Goal: Task Accomplishment & Management: Complete application form

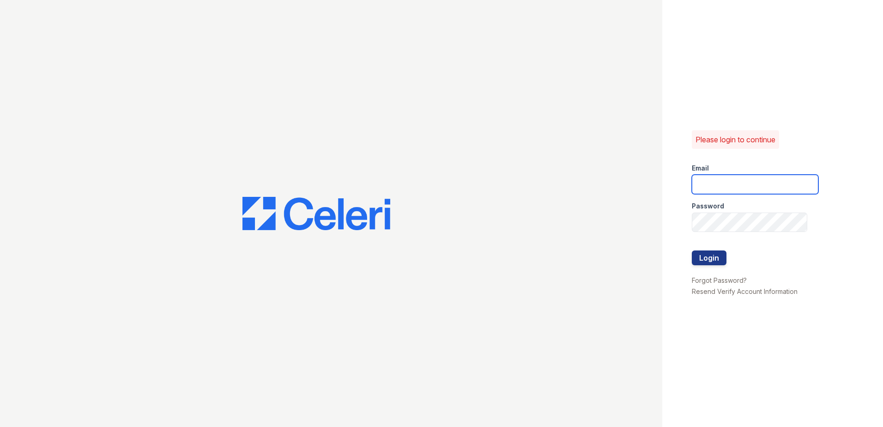
click at [763, 175] on input "email" at bounding box center [755, 184] width 127 height 19
type input "Sbrodnax@trinity-pm.com"
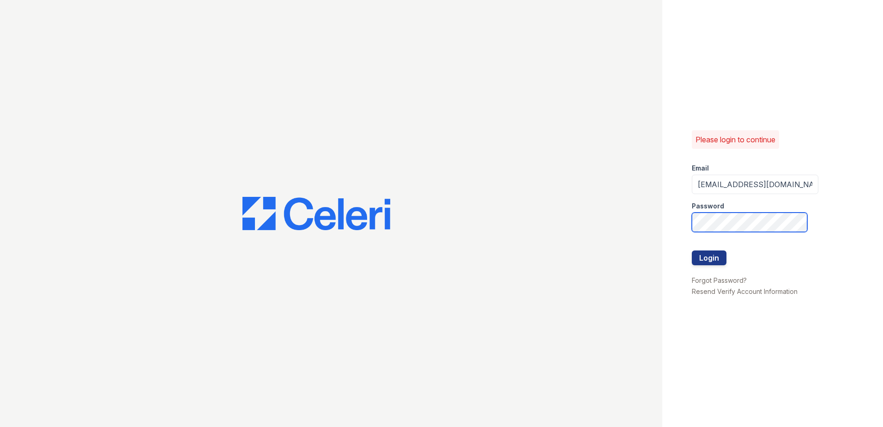
click at [692, 250] on button "Login" at bounding box center [709, 257] width 35 height 15
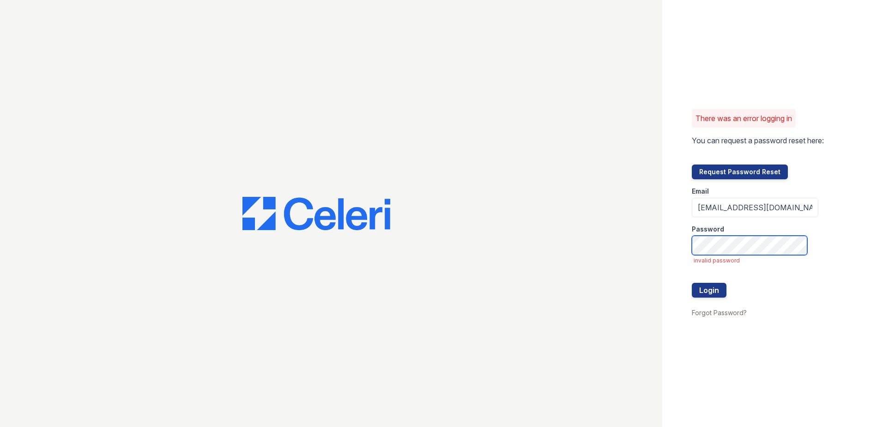
click at [692, 283] on button "Login" at bounding box center [709, 290] width 35 height 15
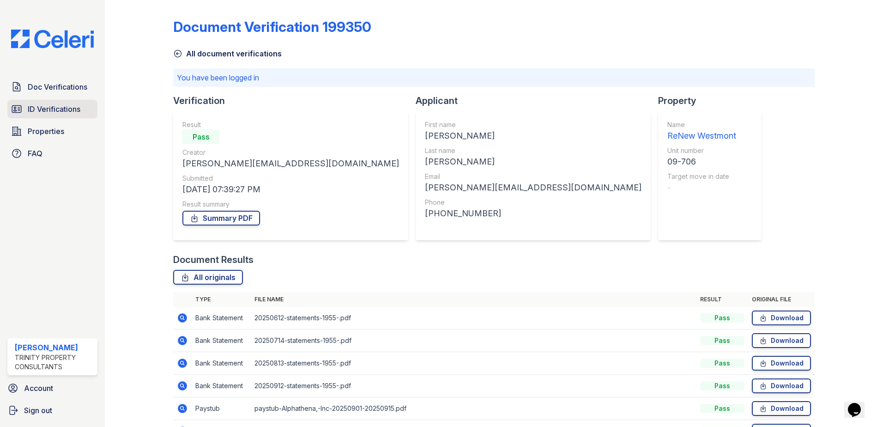
click at [70, 104] on span "ID Verifications" at bounding box center [54, 108] width 53 height 11
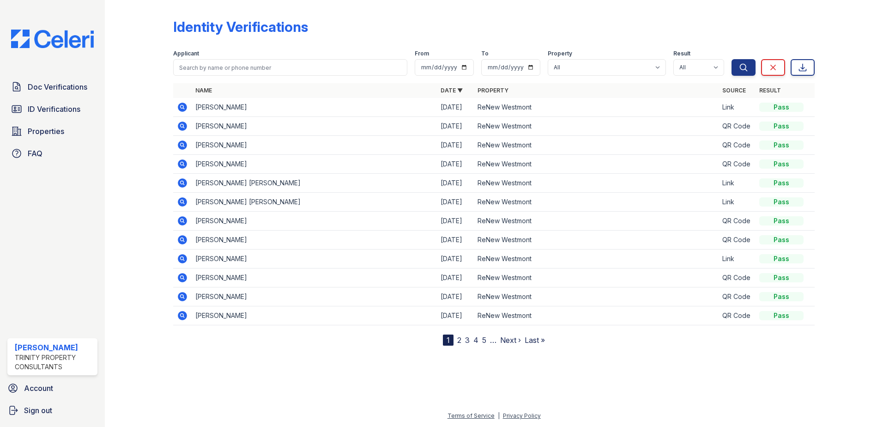
click at [457, 342] on link "2" at bounding box center [459, 339] width 4 height 9
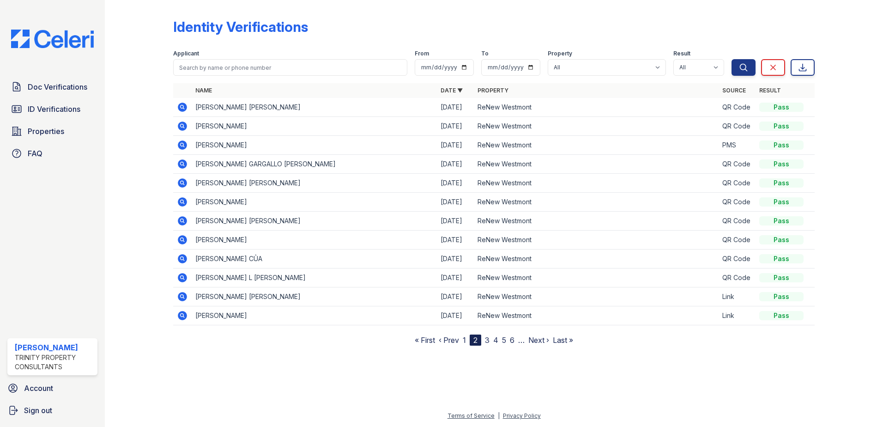
click at [486, 342] on link "3" at bounding box center [487, 339] width 5 height 9
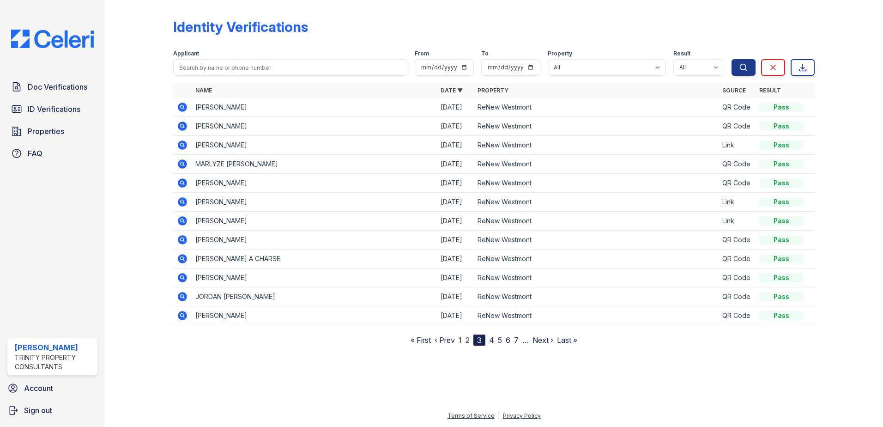
click at [463, 343] on nav "« First ‹ Prev 1 2 3 4 5 6 7 … Next › Last »" at bounding box center [494, 339] width 167 height 11
click at [461, 341] on link "1" at bounding box center [460, 339] width 3 height 9
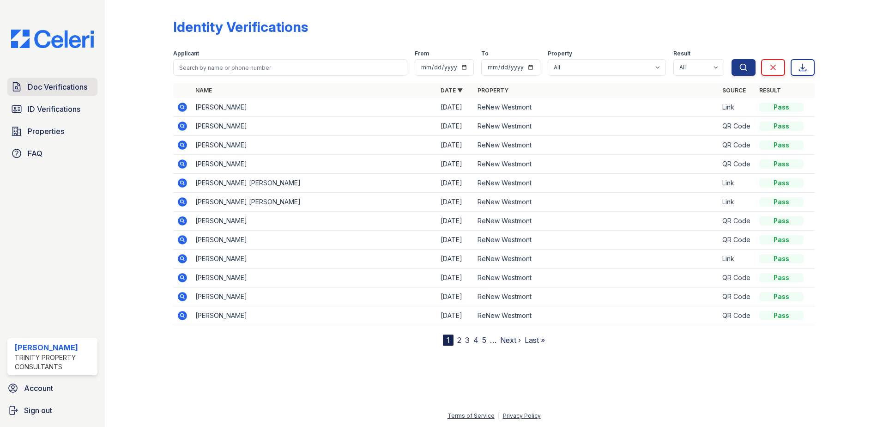
click at [56, 86] on span "Doc Verifications" at bounding box center [58, 86] width 60 height 11
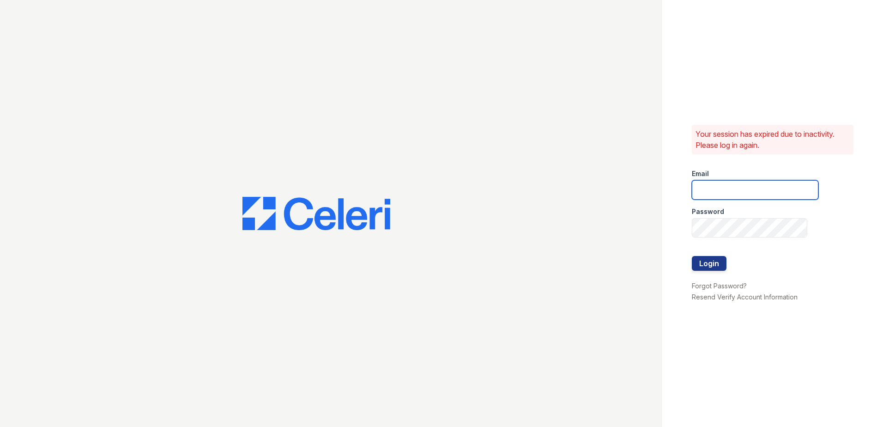
click at [719, 190] on input "email" at bounding box center [755, 189] width 127 height 19
type input "SBrodnax@trinity-pm.com"
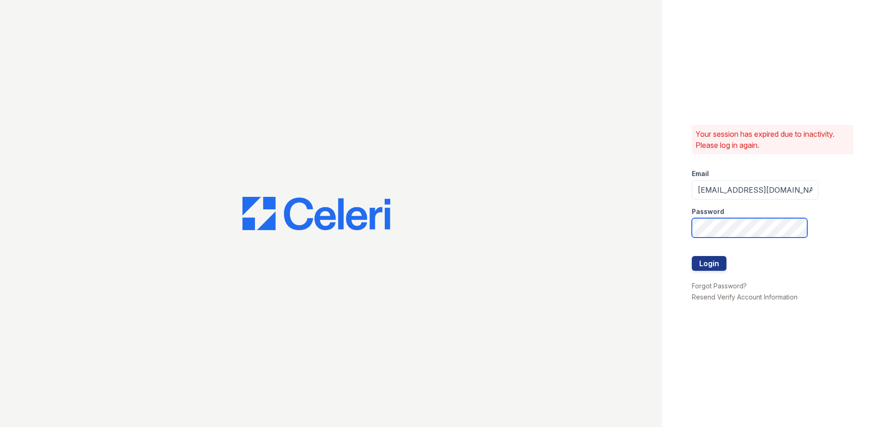
click at [692, 256] on button "Login" at bounding box center [709, 263] width 35 height 15
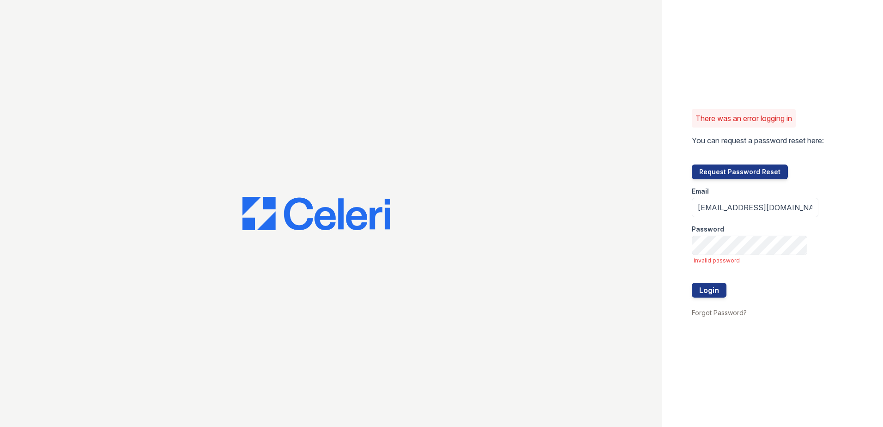
click at [729, 262] on span "invalid password" at bounding box center [756, 260] width 125 height 7
click at [692, 283] on button "Login" at bounding box center [709, 290] width 35 height 15
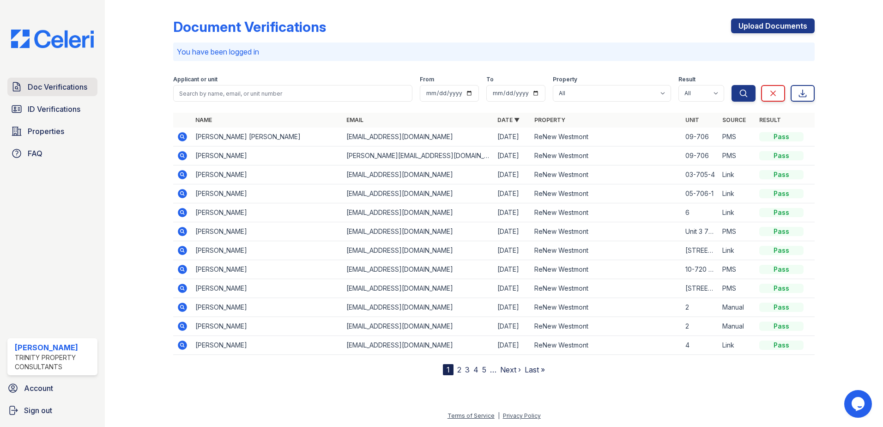
click at [57, 92] on span "Doc Verifications" at bounding box center [58, 86] width 60 height 11
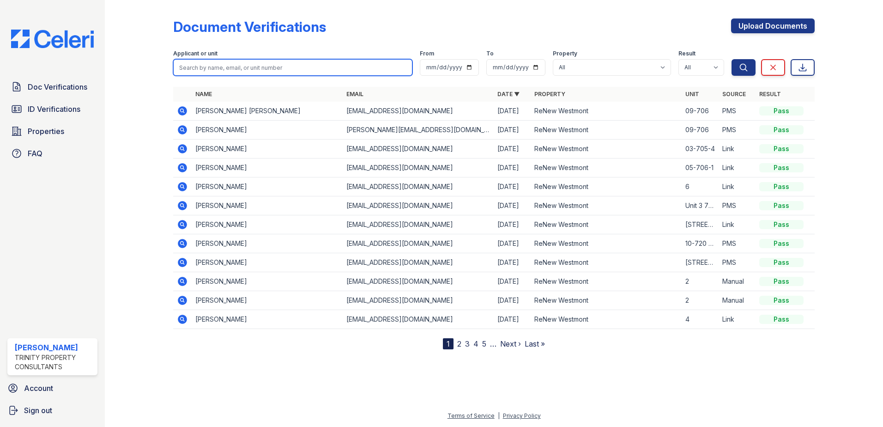
click at [217, 67] on input "search" at bounding box center [292, 67] width 239 height 17
type input "eric"
click at [732, 59] on button "Search" at bounding box center [744, 67] width 24 height 17
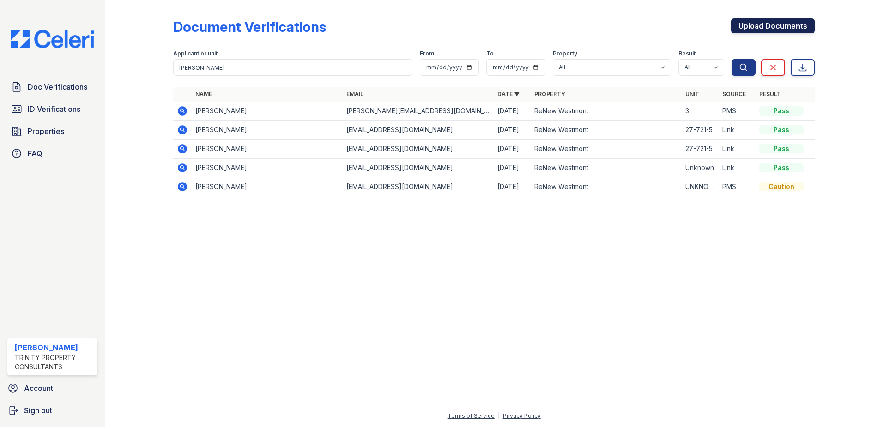
click at [771, 29] on link "Upload Documents" at bounding box center [773, 25] width 84 height 15
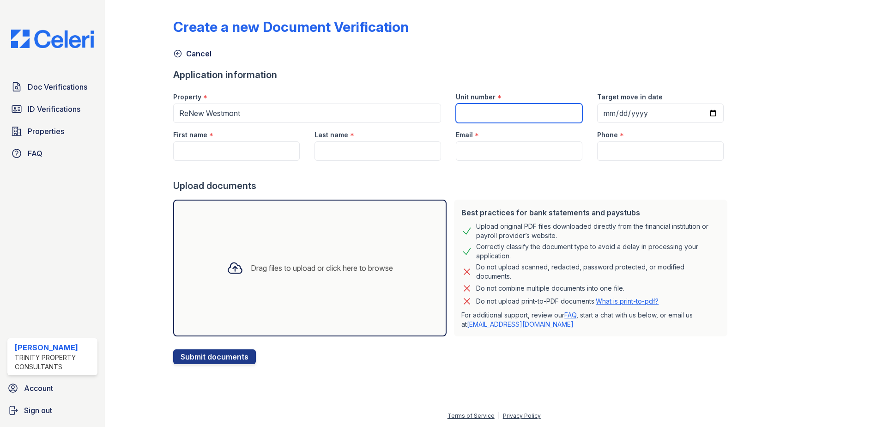
click at [511, 118] on input "Unit number" at bounding box center [519, 112] width 127 height 19
type input "21-720-4"
click at [597, 116] on input "Target move in date" at bounding box center [660, 112] width 127 height 19
type input "72025-10-14"
type input "0020-10-14"
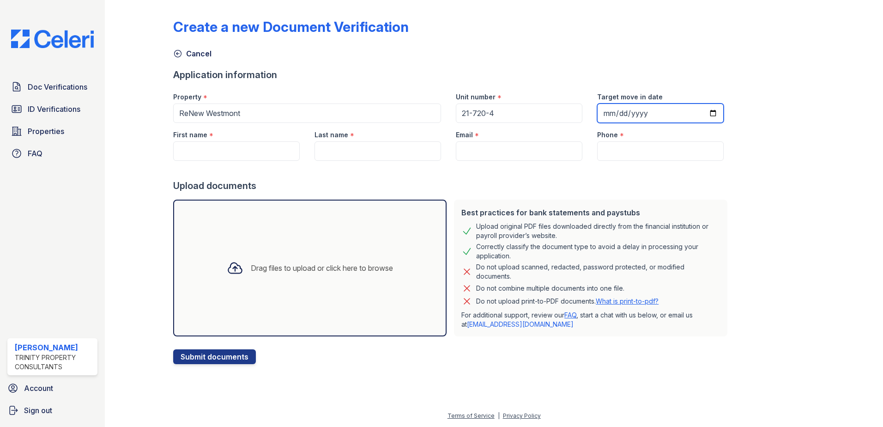
drag, startPoint x: 606, startPoint y: 114, endPoint x: 616, endPoint y: 108, distance: 11.4
click at [608, 113] on input "Target move in date" at bounding box center [660, 112] width 127 height 19
type input "2025-10-17"
click at [212, 161] on div at bounding box center [452, 170] width 558 height 18
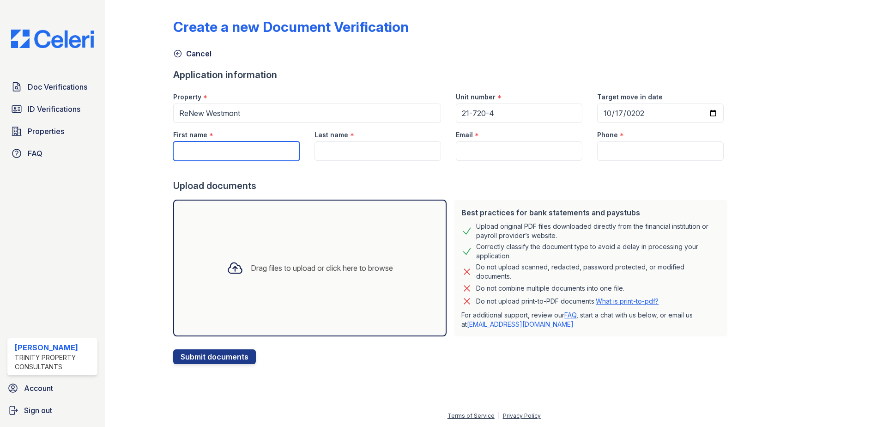
click at [213, 156] on input "First name" at bounding box center [236, 150] width 127 height 19
type input "[PERSON_NAME]"
click at [394, 152] on input "Last name" at bounding box center [378, 150] width 127 height 19
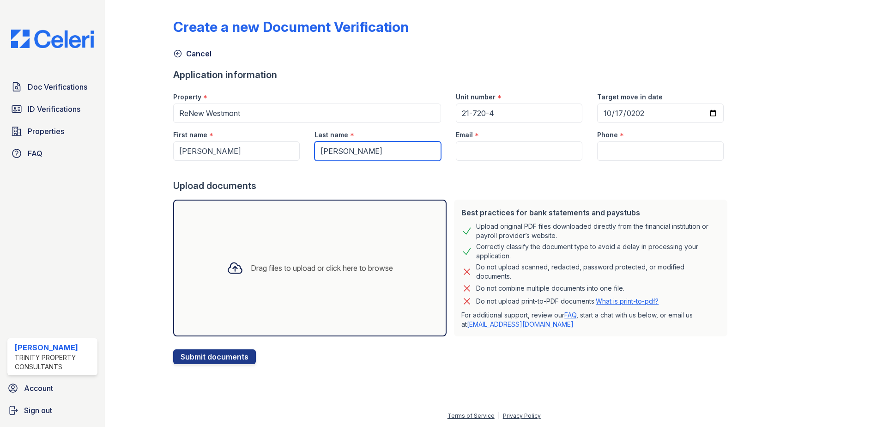
type input "[PERSON_NAME]"
click at [493, 155] on input "Email" at bounding box center [519, 150] width 127 height 19
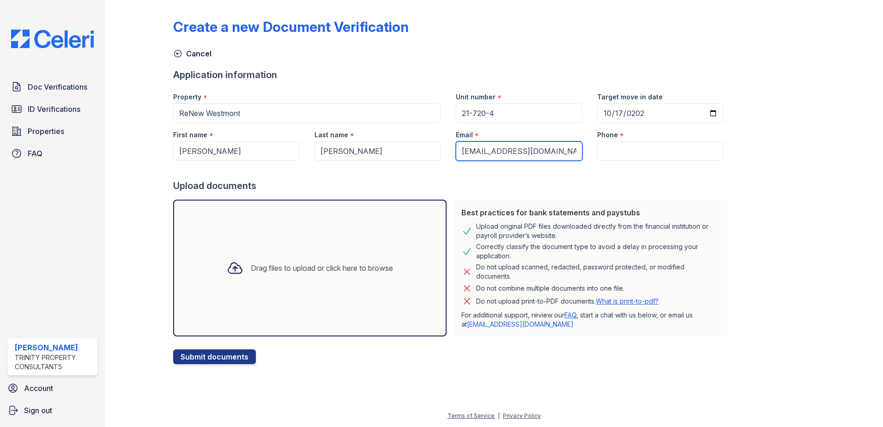
type input "[EMAIL_ADDRESS][DOMAIN_NAME]"
click at [597, 156] on input "Phone" at bounding box center [660, 150] width 127 height 19
type input "1"
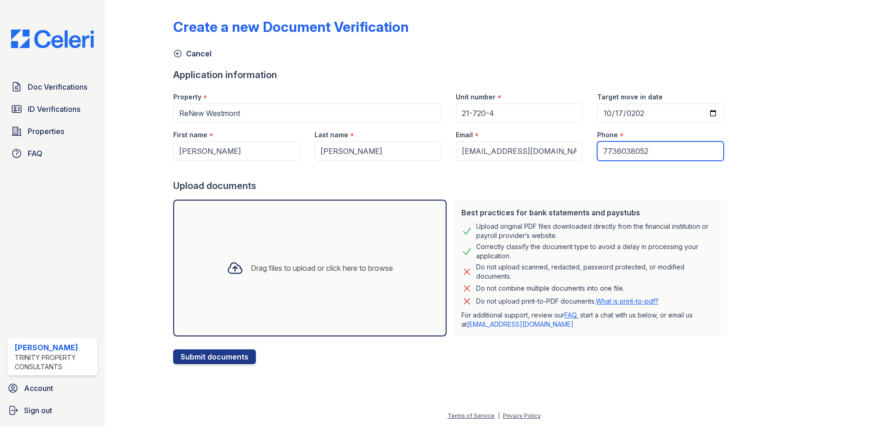
type input "7736038052"
drag, startPoint x: 564, startPoint y: 170, endPoint x: 564, endPoint y: 177, distance: 7.9
click at [564, 170] on div at bounding box center [452, 170] width 558 height 18
click at [382, 272] on div "Drag files to upload or click here to browse" at bounding box center [322, 267] width 142 height 11
click at [297, 265] on div "Drag files to upload or click here to browse" at bounding box center [322, 267] width 142 height 11
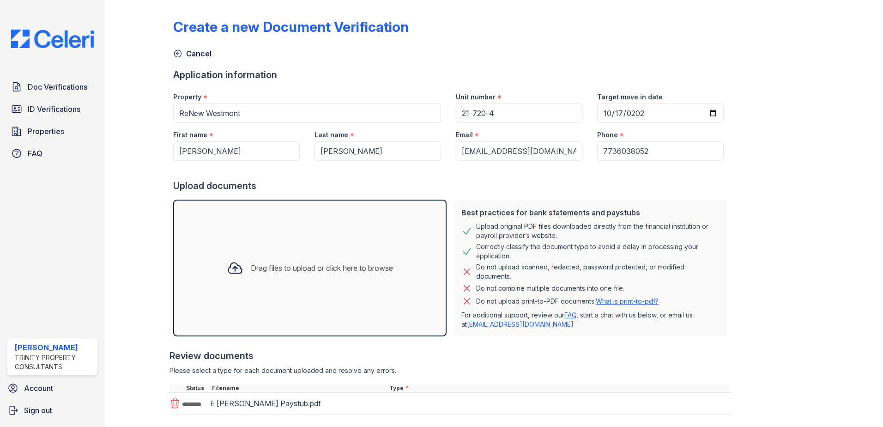
click at [269, 268] on div "Drag files to upload or click here to browse" at bounding box center [322, 267] width 142 height 11
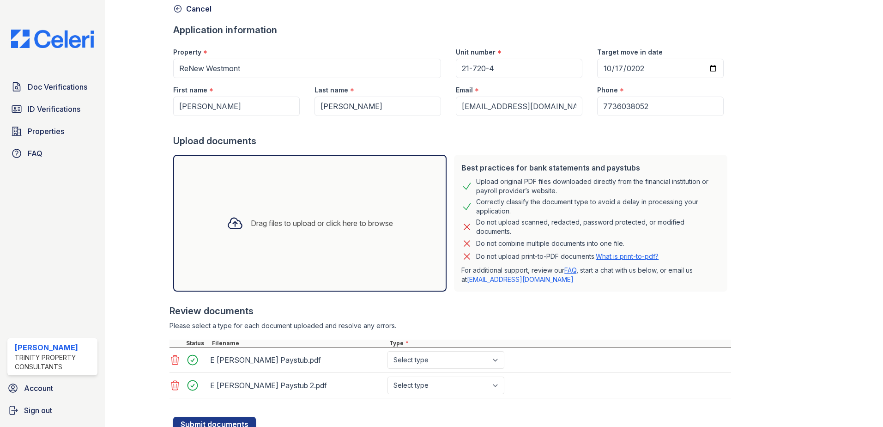
scroll to position [81, 0]
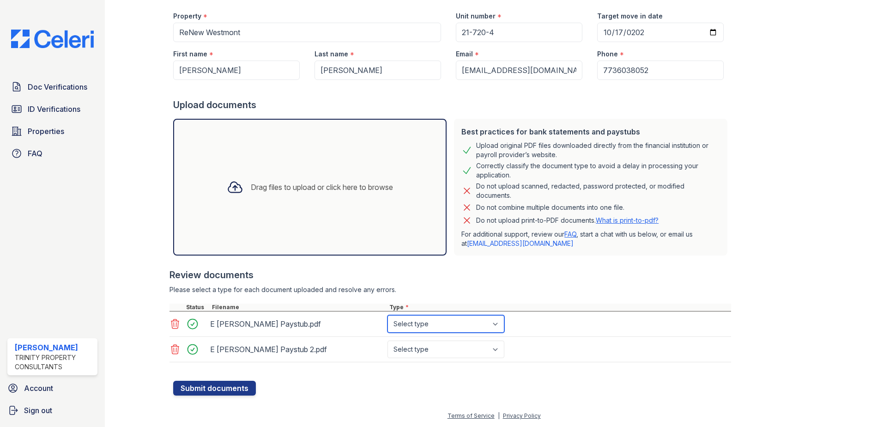
click at [408, 317] on select "Select type Paystub Bank Statement Offer Letter Tax Documents Benefit Award Let…" at bounding box center [446, 324] width 117 height 18
click at [413, 328] on select "Select type Paystub Bank Statement Offer Letter Tax Documents Benefit Award Let…" at bounding box center [446, 324] width 117 height 18
select select "paystub"
click at [388, 315] on select "Select type Paystub Bank Statement Offer Letter Tax Documents Benefit Award Let…" at bounding box center [446, 324] width 117 height 18
click at [423, 341] on select "Select type Paystub Bank Statement Offer Letter Tax Documents Benefit Award Let…" at bounding box center [446, 349] width 117 height 18
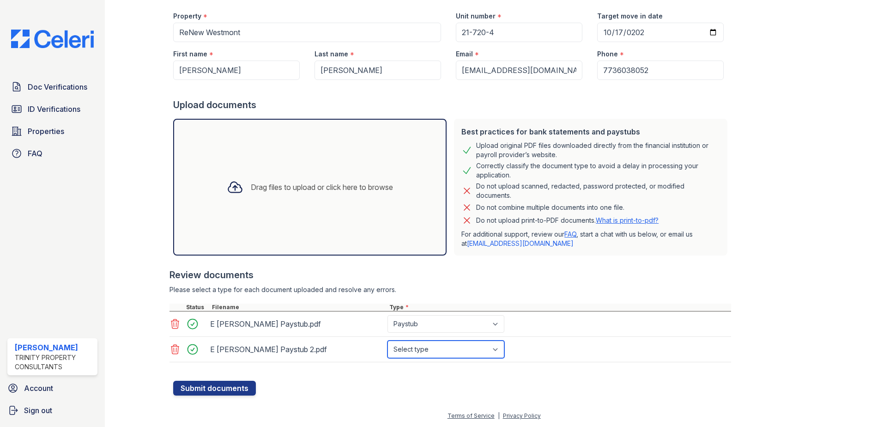
select select "paystub"
click at [388, 340] on select "Select type Paystub Bank Statement Offer Letter Tax Documents Benefit Award Let…" at bounding box center [446, 349] width 117 height 18
click at [310, 394] on form "Application information Property * ReNew Westmont Unit number * 21-720-4 Target…" at bounding box center [452, 192] width 558 height 408
click at [203, 394] on button "Submit documents" at bounding box center [214, 388] width 83 height 15
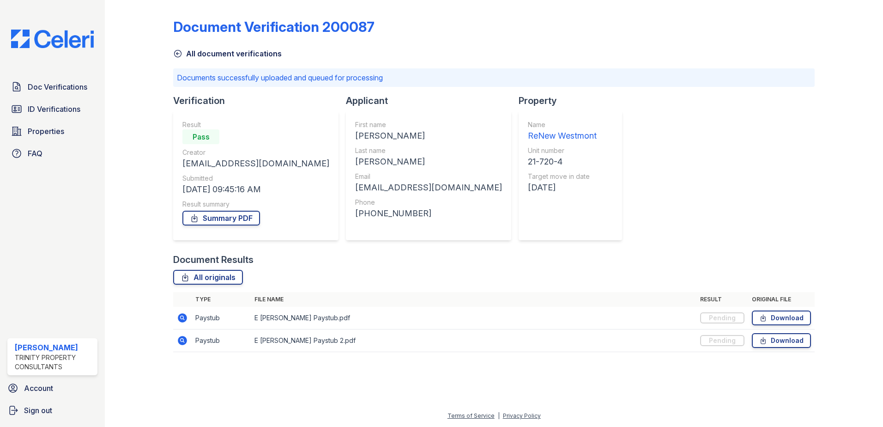
click at [290, 79] on p "Documents successfully uploaded and queued for processing" at bounding box center [494, 77] width 634 height 11
click at [358, 68] on div "Document Verification 200087 All document verifications Documents successfully …" at bounding box center [494, 183] width 642 height 358
click at [51, 88] on span "Doc Verifications" at bounding box center [58, 86] width 60 height 11
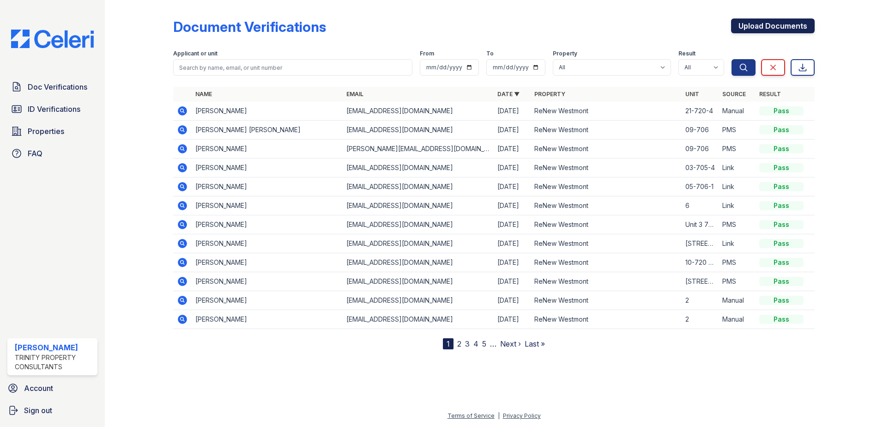
click at [764, 26] on link "Upload Documents" at bounding box center [773, 25] width 84 height 15
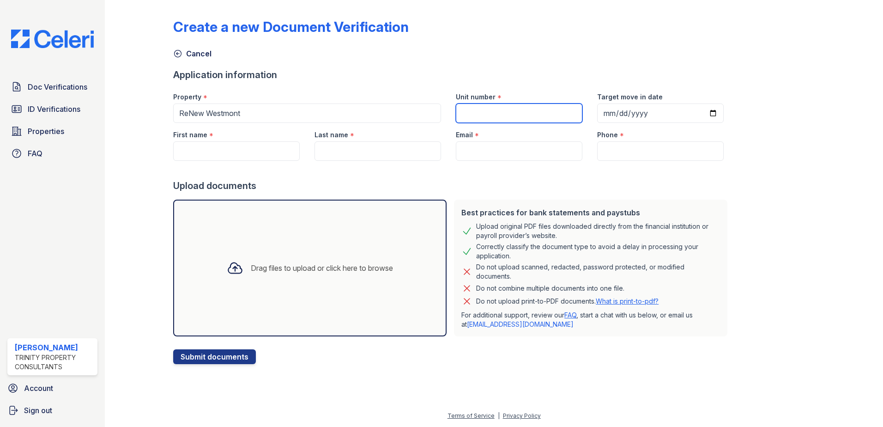
click at [489, 112] on input "Unit number" at bounding box center [519, 112] width 127 height 19
click at [701, 55] on div "Cancel" at bounding box center [494, 50] width 642 height 17
click at [463, 150] on input "Email" at bounding box center [519, 150] width 127 height 19
click at [467, 112] on input "Unit number" at bounding box center [519, 112] width 127 height 19
click at [328, 152] on input "Last name" at bounding box center [378, 150] width 127 height 19
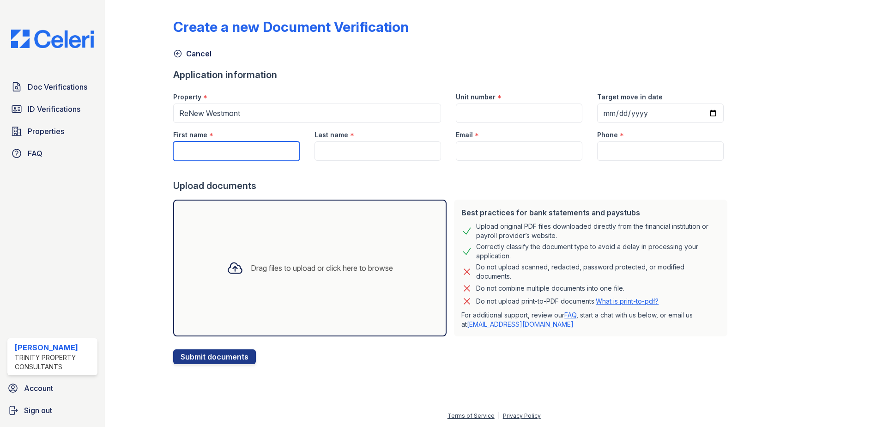
click at [237, 144] on input "First name" at bounding box center [236, 150] width 127 height 19
type input "[PERSON_NAME]"
click at [384, 190] on div "Upload documents" at bounding box center [452, 185] width 558 height 13
click at [372, 145] on input "Last name" at bounding box center [378, 150] width 127 height 19
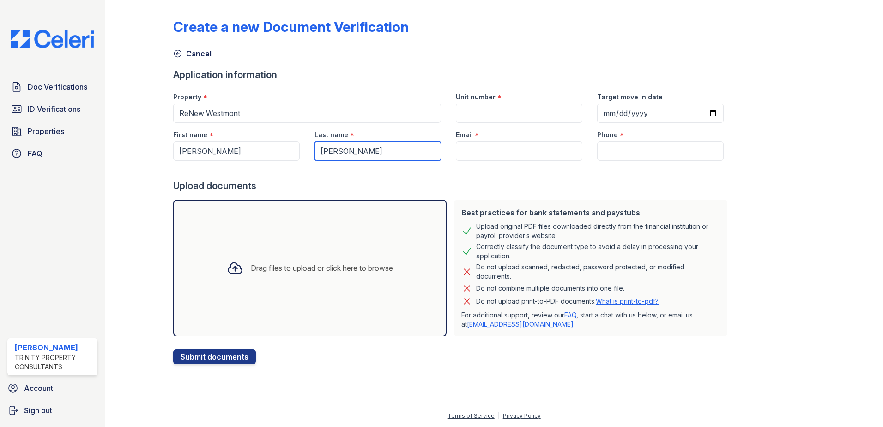
type input "[PERSON_NAME]"
click at [464, 109] on input "Unit number" at bounding box center [519, 112] width 127 height 19
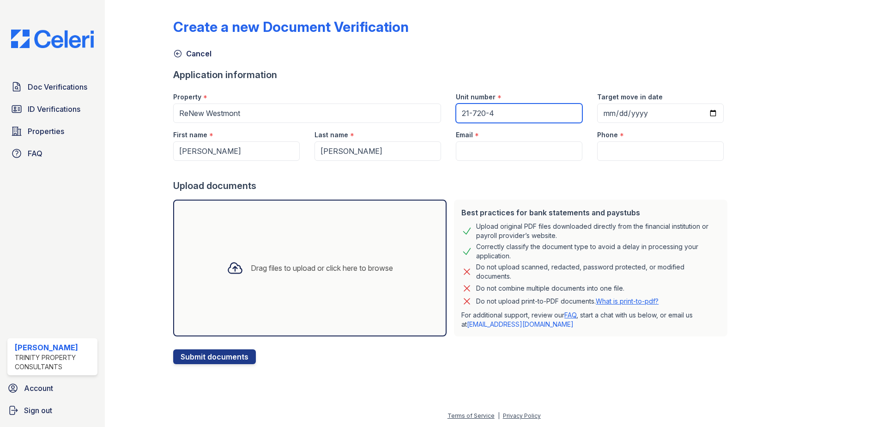
type input "21-720-4"
click at [598, 114] on input "Target move in date" at bounding box center [660, 112] width 127 height 19
type input "2025-10-17"
click at [612, 147] on input "Phone" at bounding box center [660, 150] width 127 height 19
type input "7736038052"
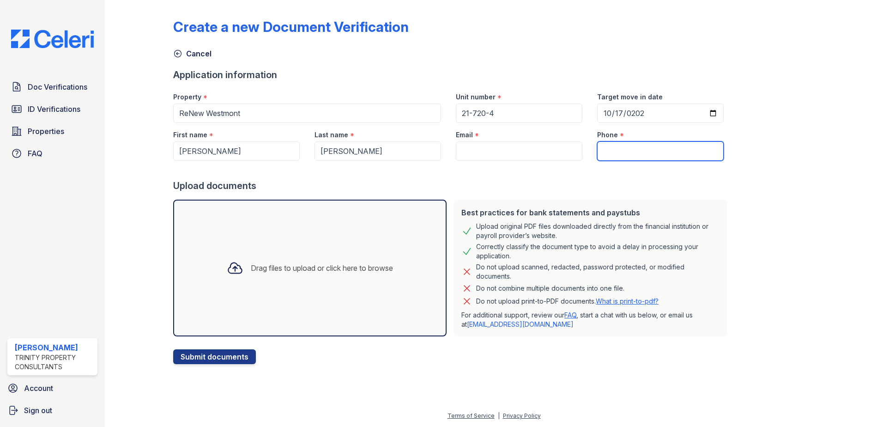
type input "[EMAIL_ADDRESS][DOMAIN_NAME]"
click at [481, 193] on form "Application information Property * ReNew Westmont Unit number * 21-720-4 Target…" at bounding box center [452, 216] width 558 height 296
click at [293, 279] on div "Drag files to upload or click here to browse" at bounding box center [309, 267] width 181 height 31
click at [181, 54] on icon at bounding box center [177, 53] width 9 height 9
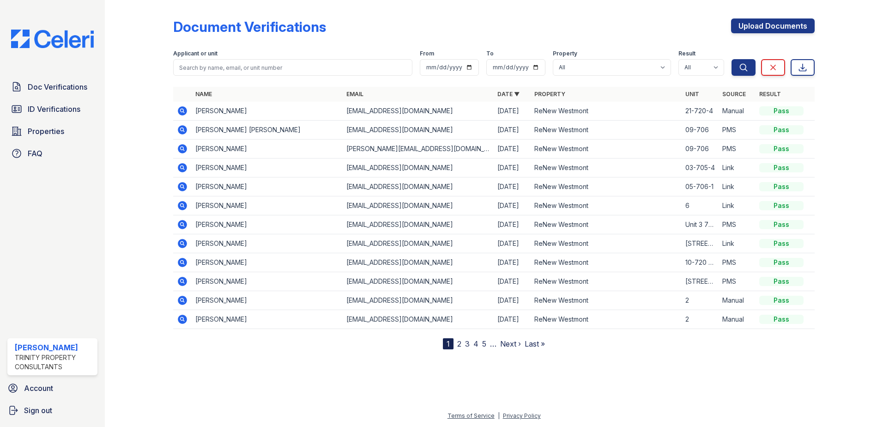
click at [182, 111] on icon at bounding box center [182, 110] width 2 height 2
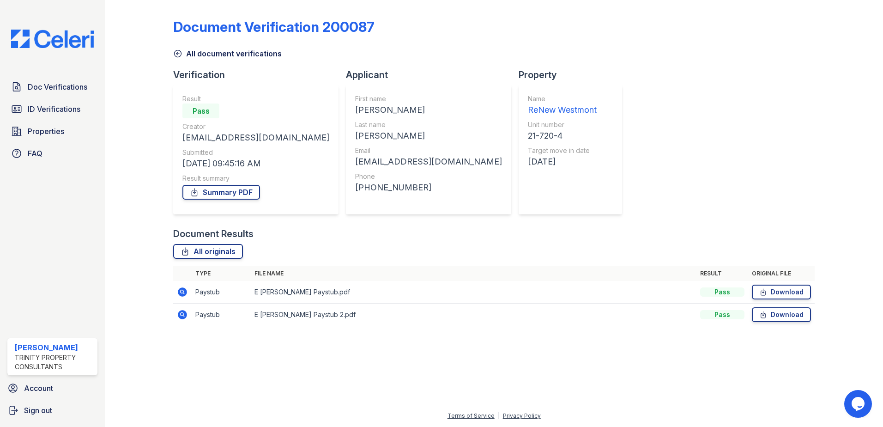
click at [235, 55] on link "All document verifications" at bounding box center [227, 53] width 109 height 11
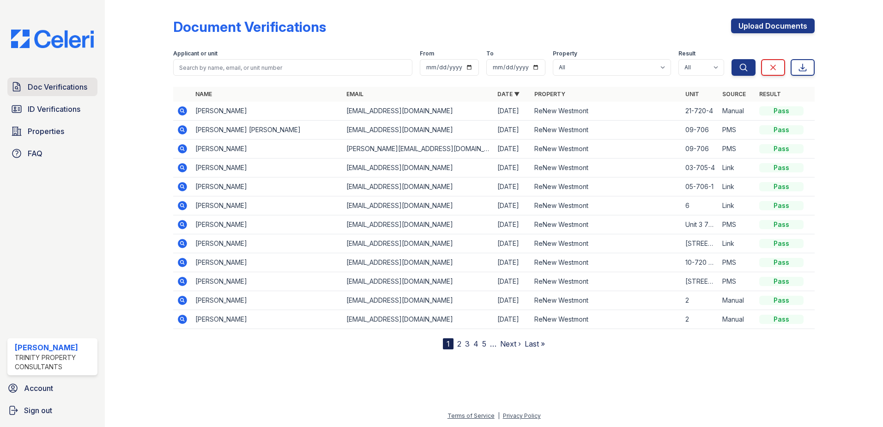
drag, startPoint x: 48, startPoint y: 84, endPoint x: 52, endPoint y: 78, distance: 7.7
click at [49, 84] on span "Doc Verifications" at bounding box center [58, 86] width 60 height 11
click at [41, 36] on img at bounding box center [52, 39] width 97 height 18
